Goal: Obtain resource: Obtain resource

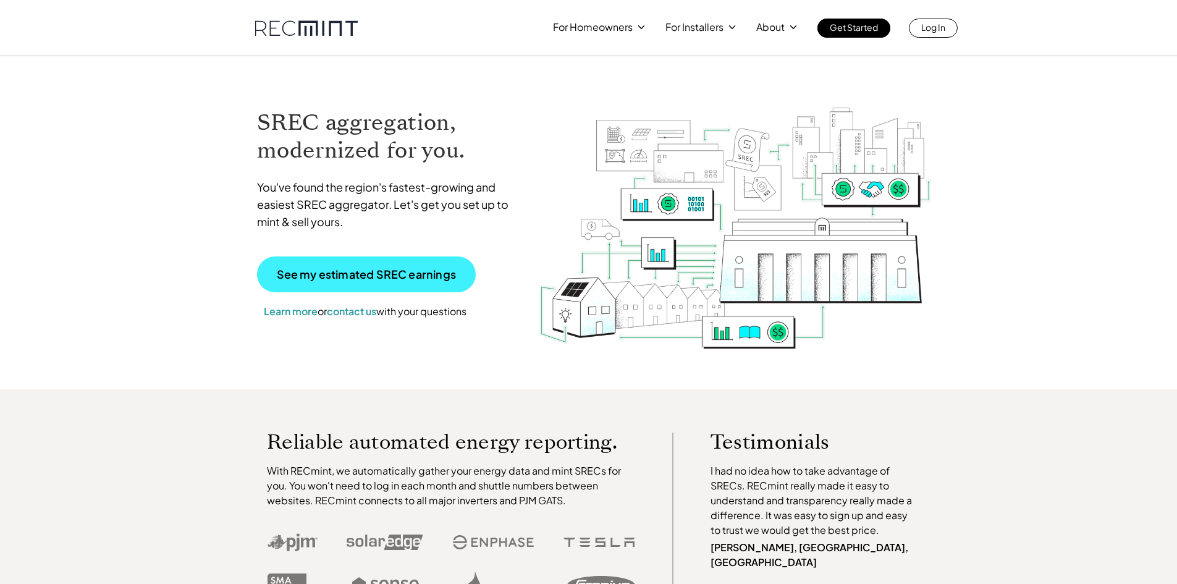
click at [405, 277] on p "See my estimated SREC earnings" at bounding box center [366, 274] width 179 height 11
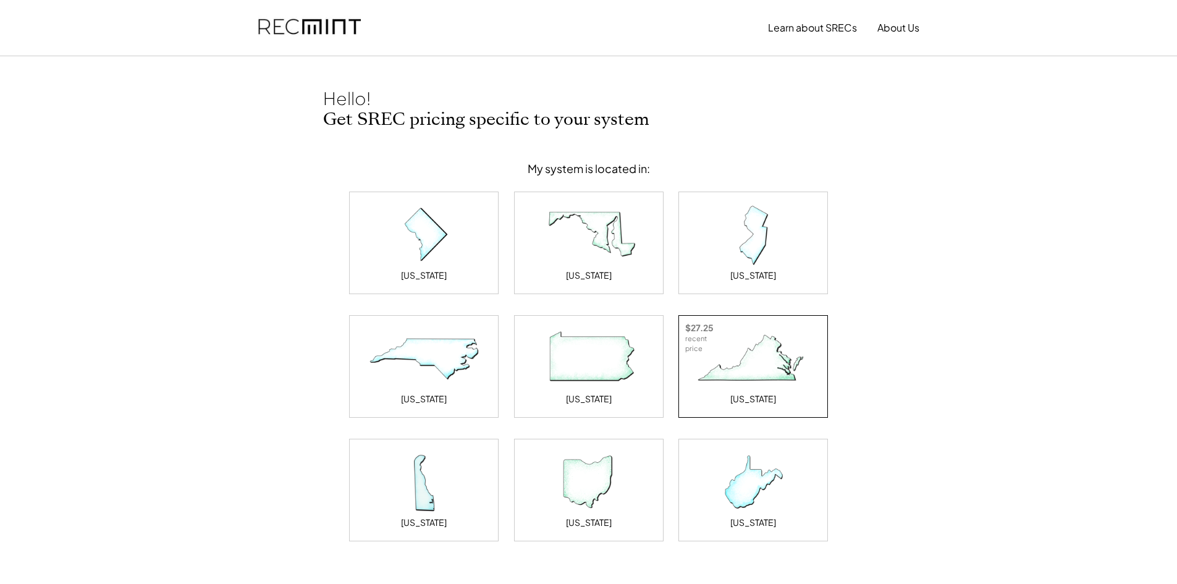
click at [771, 371] on img at bounding box center [753, 359] width 124 height 62
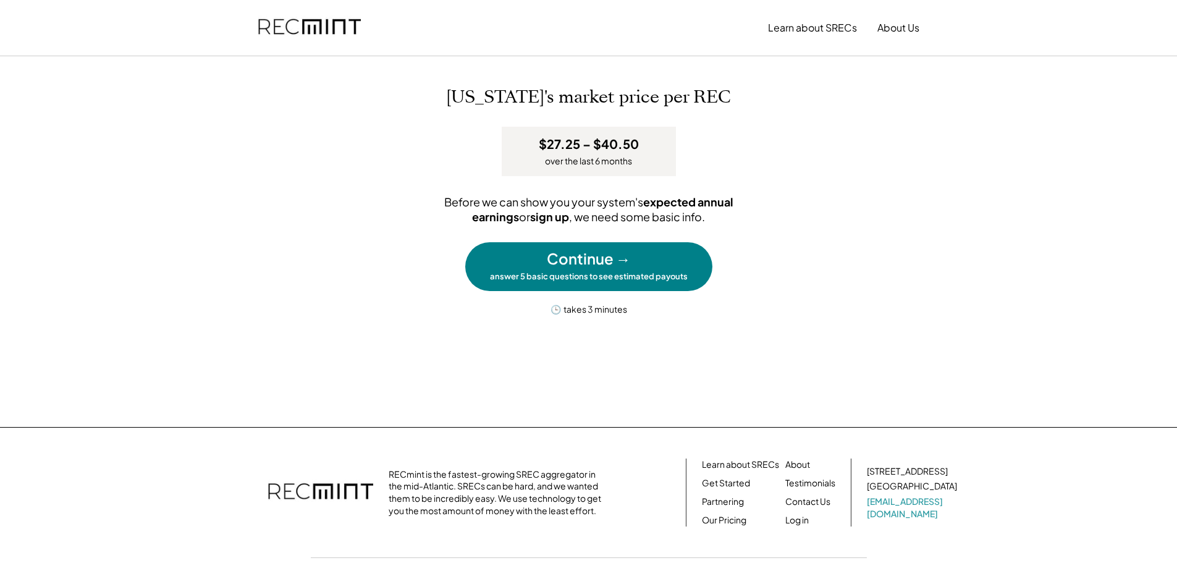
click at [610, 262] on div "Continue →" at bounding box center [589, 258] width 84 height 21
